Goal: Task Accomplishment & Management: Complete application form

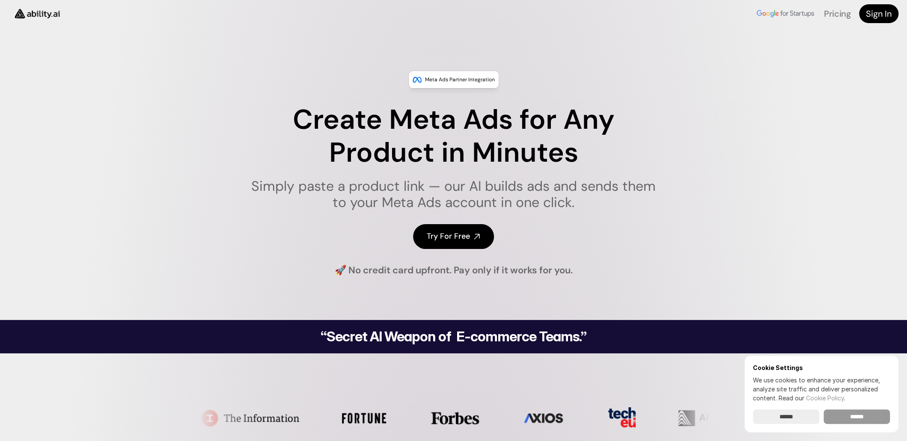
click at [844, 418] on input "******" at bounding box center [857, 417] width 66 height 15
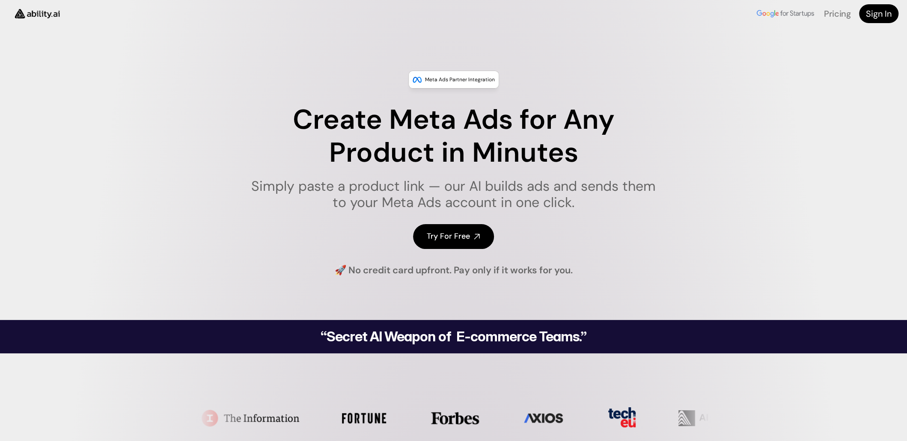
drag, startPoint x: 679, startPoint y: 0, endPoint x: 568, endPoint y: 39, distance: 117.4
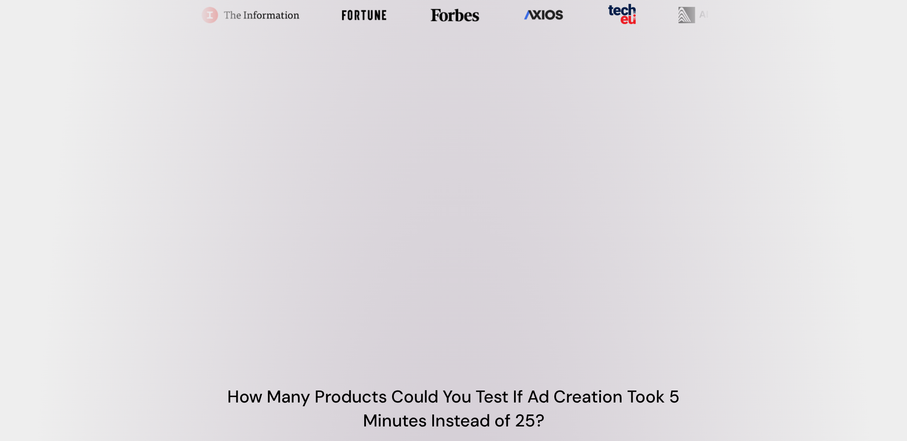
scroll to position [499, 0]
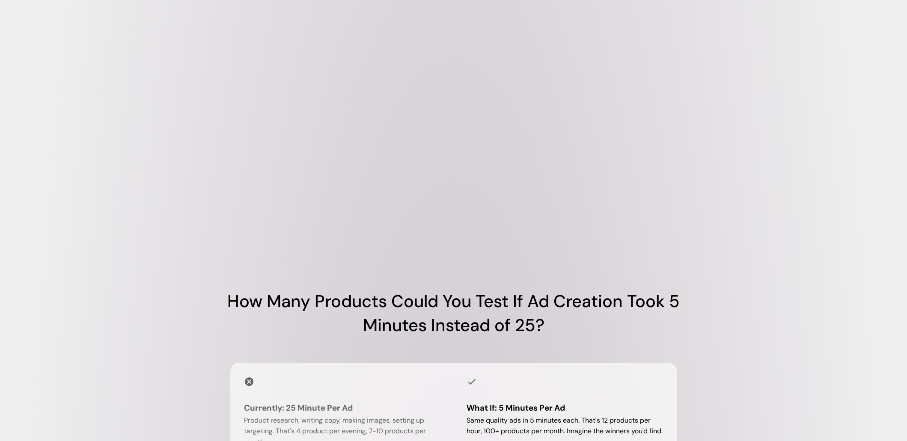
click at [462, 158] on video at bounding box center [454, 121] width 514 height 257
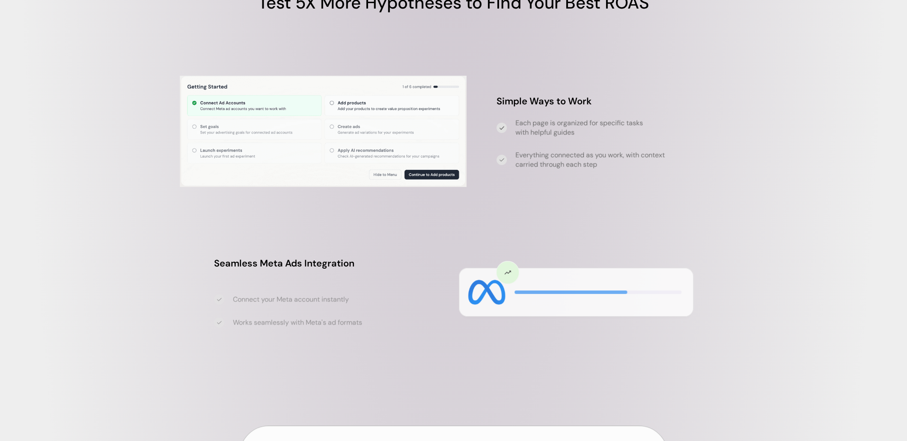
scroll to position [2297, 0]
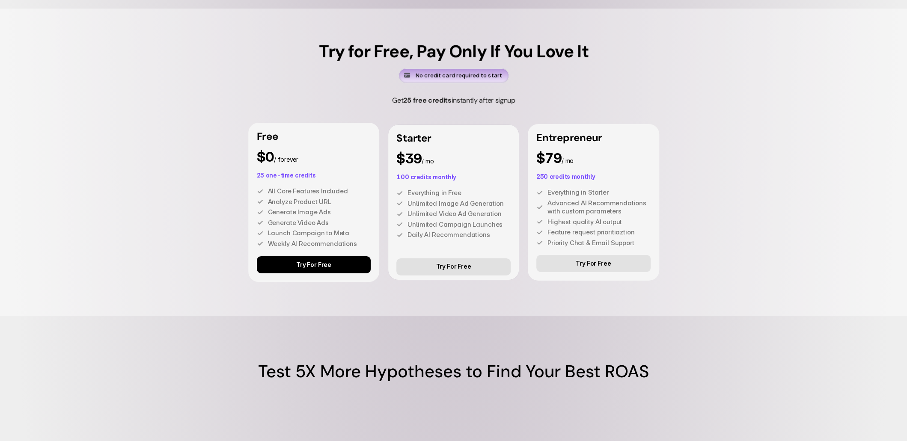
click at [311, 269] on p "Try For Free" at bounding box center [313, 265] width 35 height 7
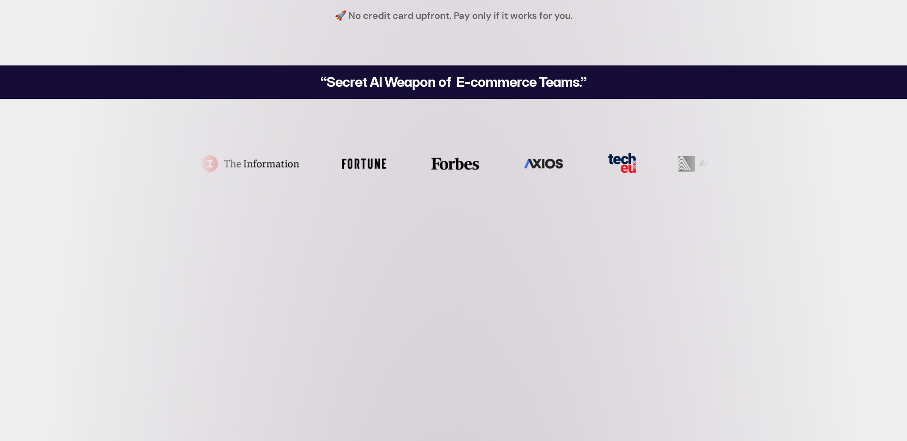
scroll to position [0, 0]
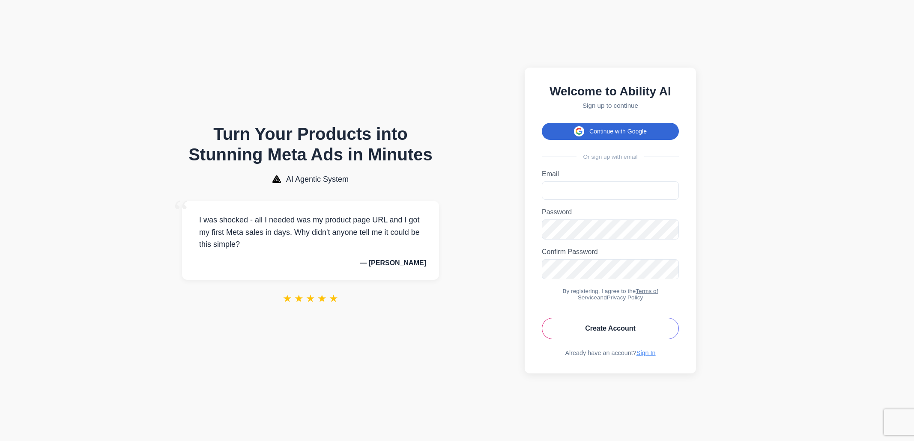
click at [603, 133] on button "Continue with Google" at bounding box center [610, 131] width 137 height 17
